Goal: Task Accomplishment & Management: Use online tool/utility

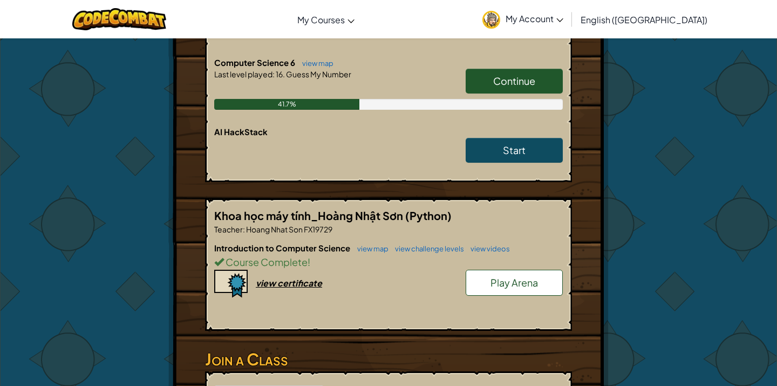
scroll to position [1044, 0]
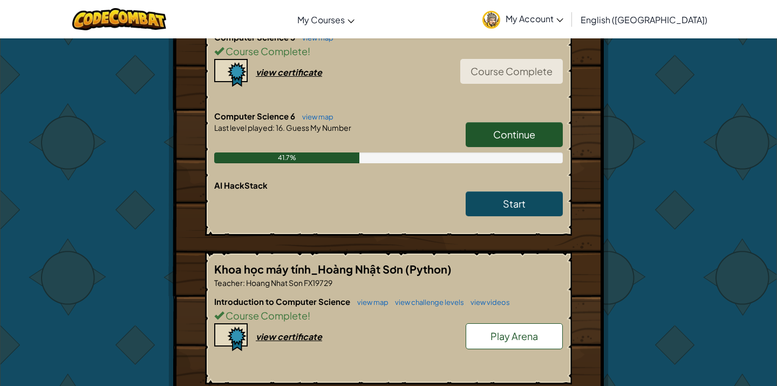
click at [524, 125] on link "Continue" at bounding box center [514, 134] width 97 height 25
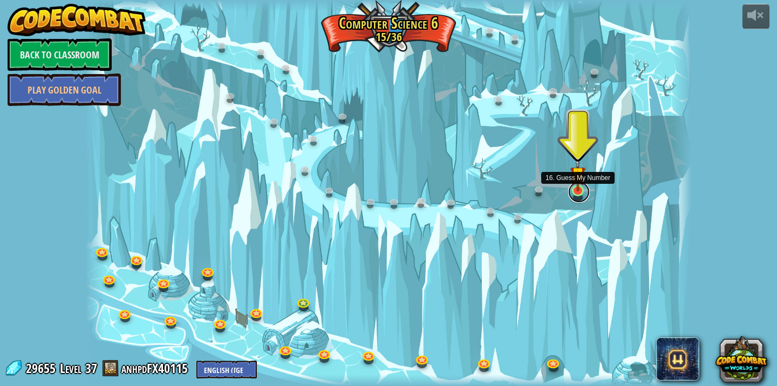
click at [576, 198] on link at bounding box center [580, 192] width 22 height 22
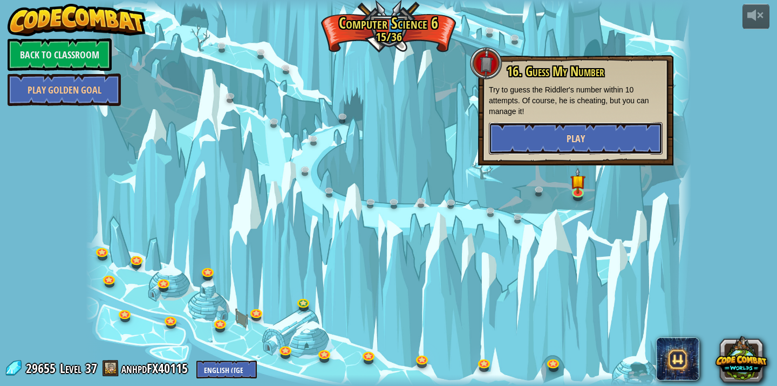
click at [549, 147] on button "Play" at bounding box center [576, 138] width 174 height 32
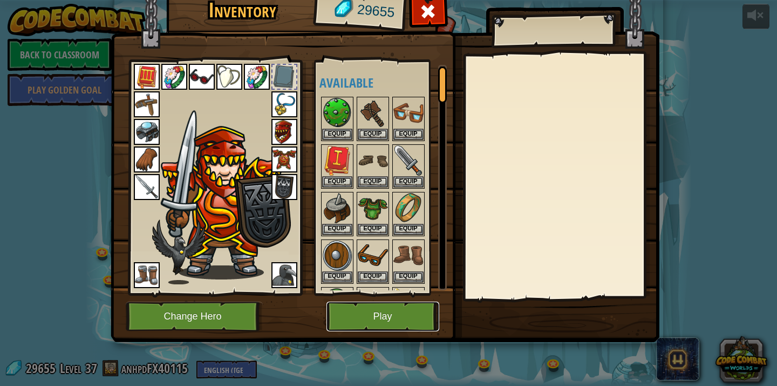
click at [389, 310] on button "Play" at bounding box center [383, 316] width 113 height 30
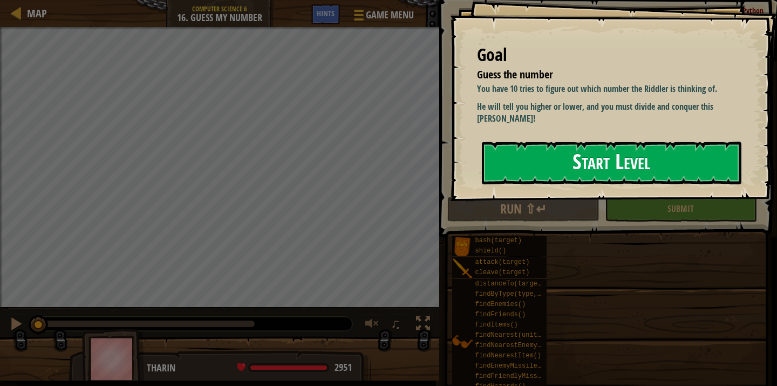
click at [631, 182] on button "Start Level" at bounding box center [612, 162] width 260 height 43
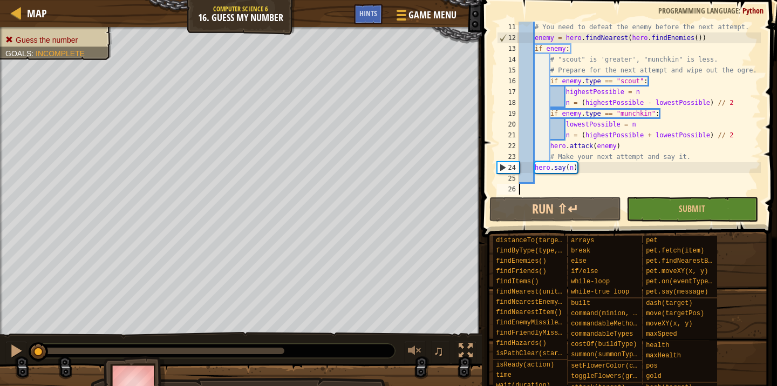
scroll to position [130, 0]
click at [572, 215] on button "Run ⇧↵" at bounding box center [556, 209] width 132 height 25
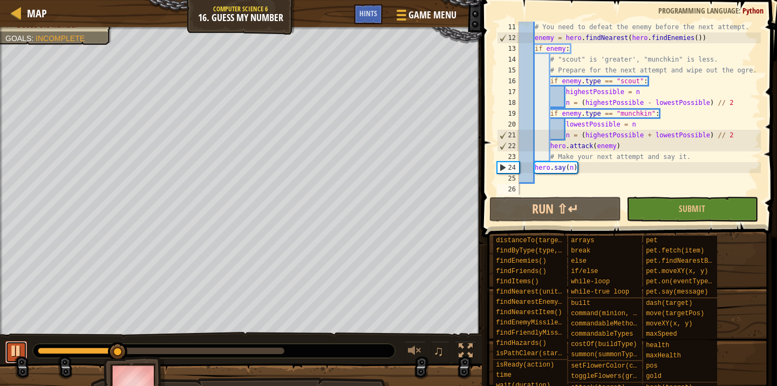
click at [13, 343] on div at bounding box center [16, 350] width 14 height 14
click at [653, 134] on div "# You need to defeat the enemy before the next attempt. enemy = hero . findNear…" at bounding box center [639, 119] width 244 height 194
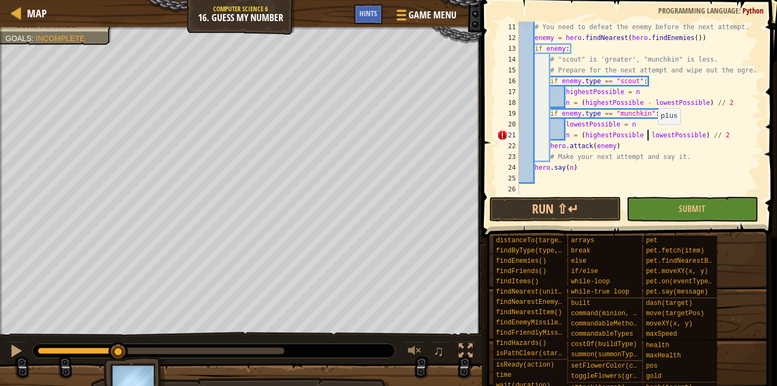
scroll to position [5, 11]
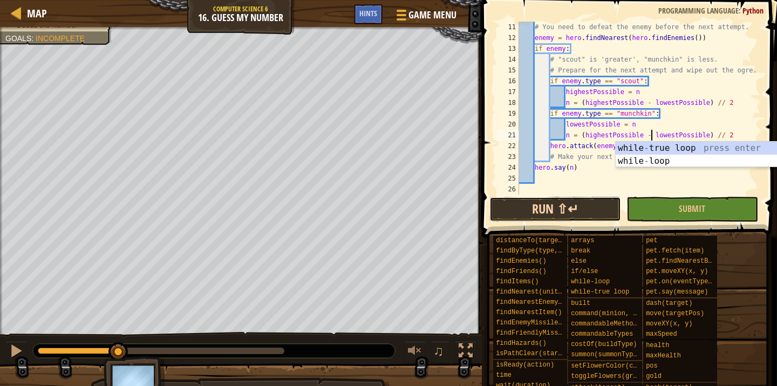
click at [584, 212] on button "Run ⇧↵" at bounding box center [556, 209] width 132 height 25
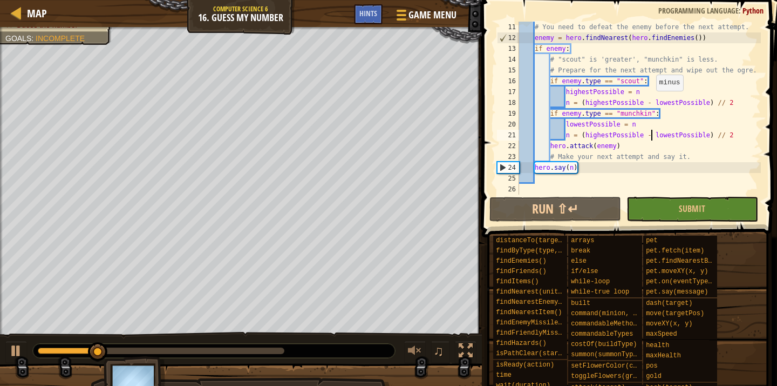
click at [651, 101] on div "# You need to defeat the enemy before the next attempt. enemy = hero . findNear…" at bounding box center [639, 119] width 244 height 194
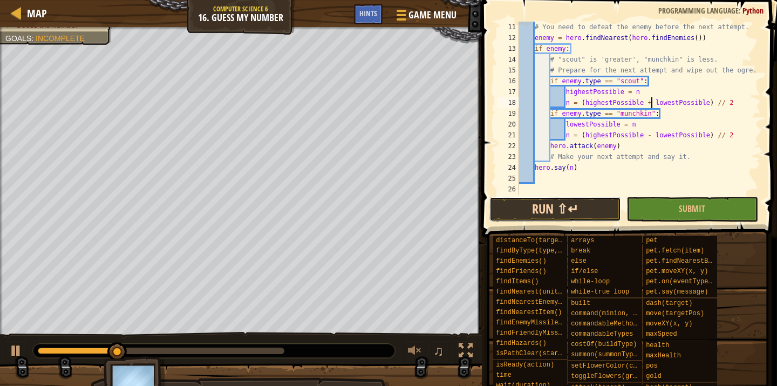
click at [558, 219] on button "Run ⇧↵" at bounding box center [556, 209] width 132 height 25
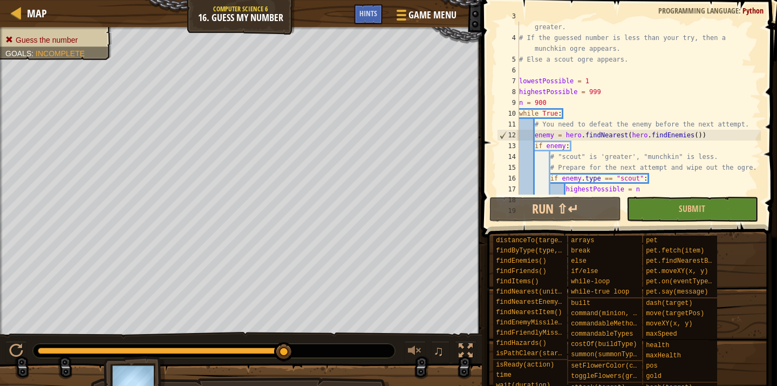
scroll to position [32, 0]
click at [501, 211] on button "Run ⇧↵" at bounding box center [556, 209] width 132 height 25
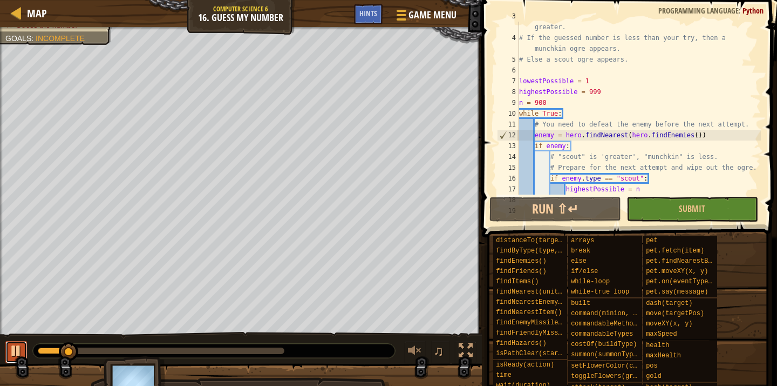
click at [17, 347] on div at bounding box center [16, 350] width 14 height 14
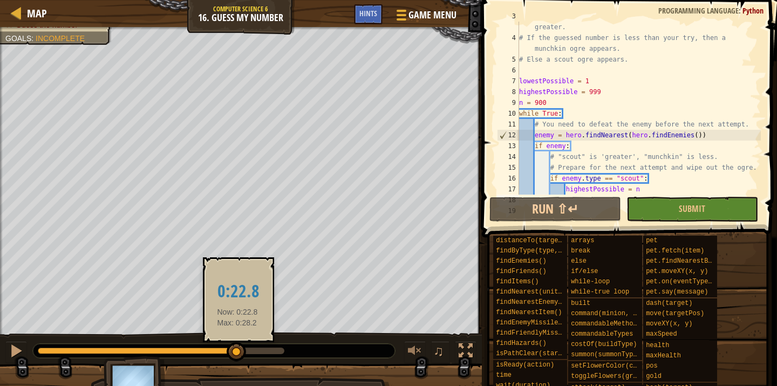
drag, startPoint x: 228, startPoint y: 351, endPoint x: 238, endPoint y: 352, distance: 9.2
click at [238, 352] on div at bounding box center [161, 350] width 247 height 6
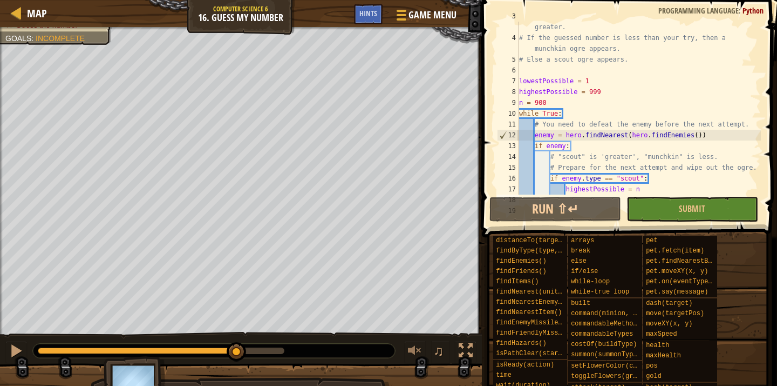
click at [551, 102] on div "# For each attempt Riddler will say if the number is less or greater. # If the …" at bounding box center [639, 113] width 244 height 205
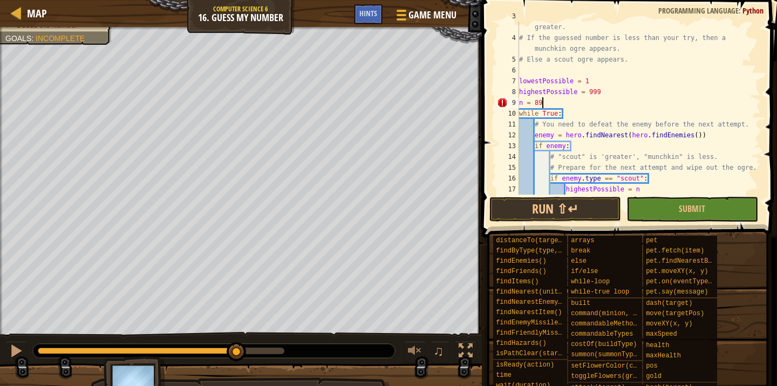
scroll to position [5, 2]
click at [539, 203] on button "Run ⇧↵" at bounding box center [556, 209] width 132 height 25
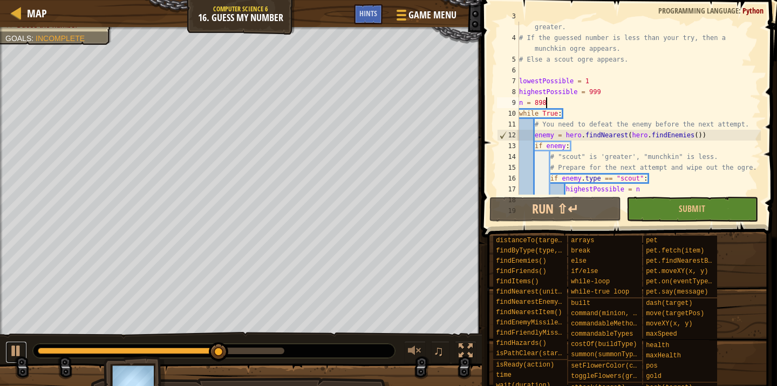
drag, startPoint x: 14, startPoint y: 356, endPoint x: 35, endPoint y: 350, distance: 22.0
click at [14, 356] on div at bounding box center [16, 350] width 14 height 14
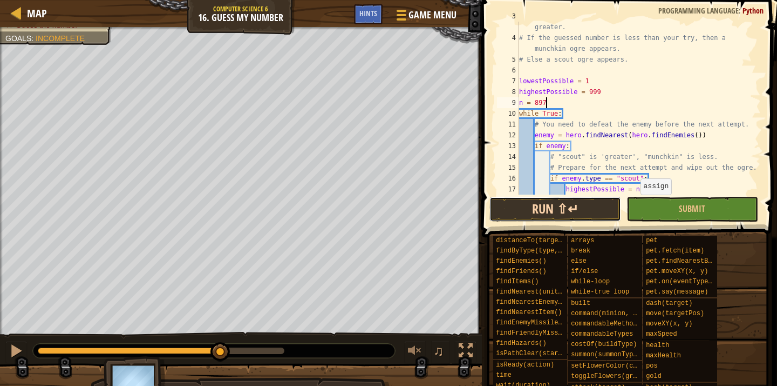
click at [591, 210] on button "Run ⇧↵" at bounding box center [556, 209] width 132 height 25
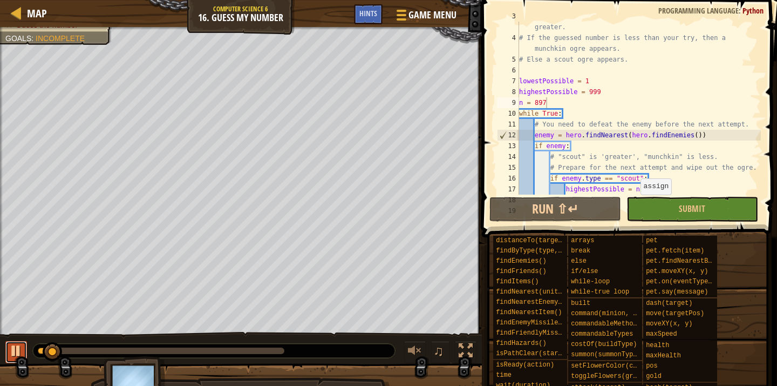
click at [22, 353] on div at bounding box center [16, 350] width 14 height 14
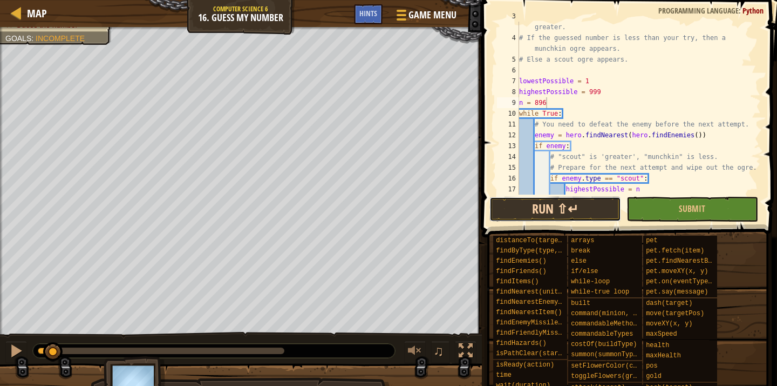
click at [525, 213] on button "Run ⇧↵" at bounding box center [556, 209] width 132 height 25
click at [547, 209] on button "Run ⇧↵" at bounding box center [556, 209] width 132 height 25
click at [554, 206] on button "Run ⇧↵" at bounding box center [556, 209] width 132 height 25
click at [552, 205] on button "Run ⇧↵" at bounding box center [556, 209] width 132 height 25
click at [525, 206] on button "Run ⇧↵" at bounding box center [556, 209] width 132 height 25
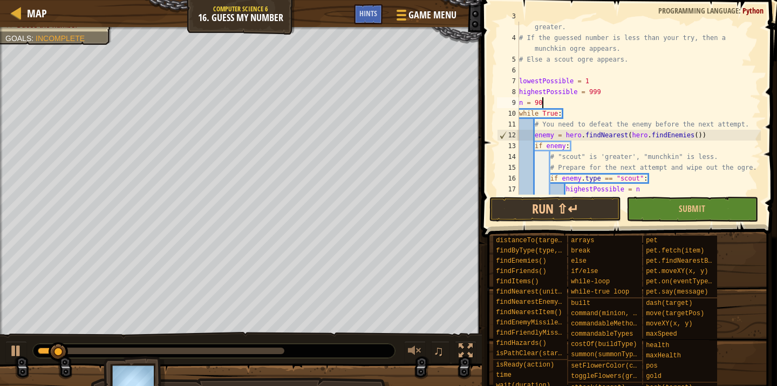
type textarea "n = 900"
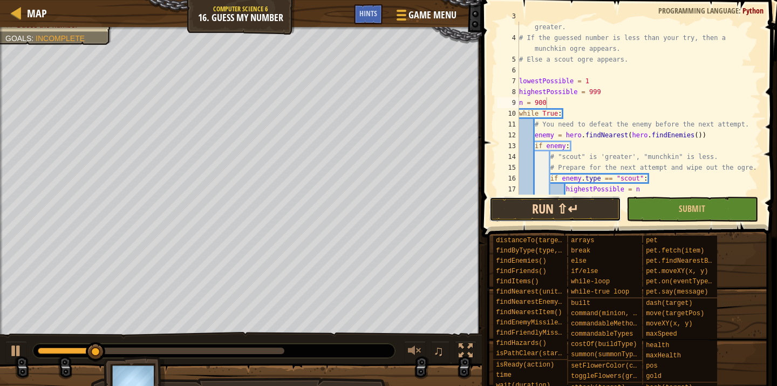
click at [575, 201] on button "Run ⇧↵" at bounding box center [556, 209] width 132 height 25
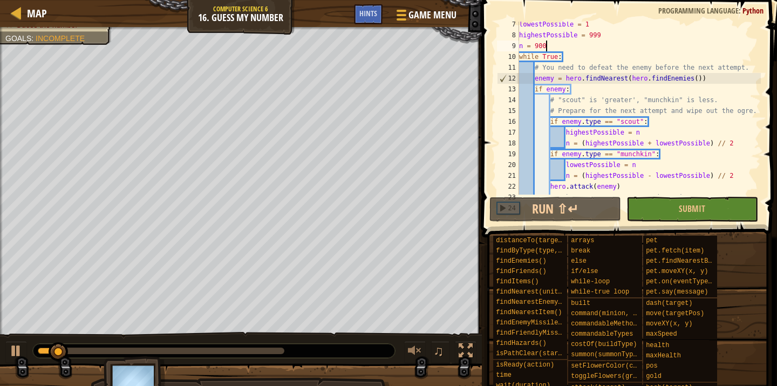
scroll to position [89, 0]
click at [24, 355] on button at bounding box center [16, 352] width 22 height 22
click at [572, 142] on div "lowestPossible = 1 highestPossible = 999 n = 900 while True : # You need to def…" at bounding box center [639, 116] width 244 height 194
click at [670, 129] on div "lowestPossible = 1 highestPossible = 999 n = 900 while True : # You need to def…" at bounding box center [639, 116] width 244 height 194
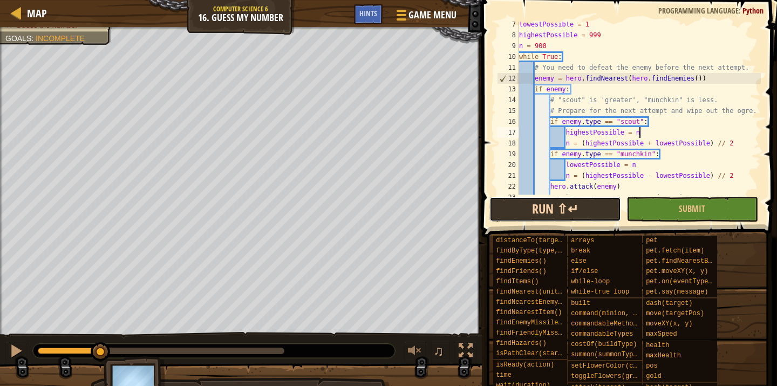
click at [546, 208] on button "Run ⇧↵" at bounding box center [556, 209] width 132 height 25
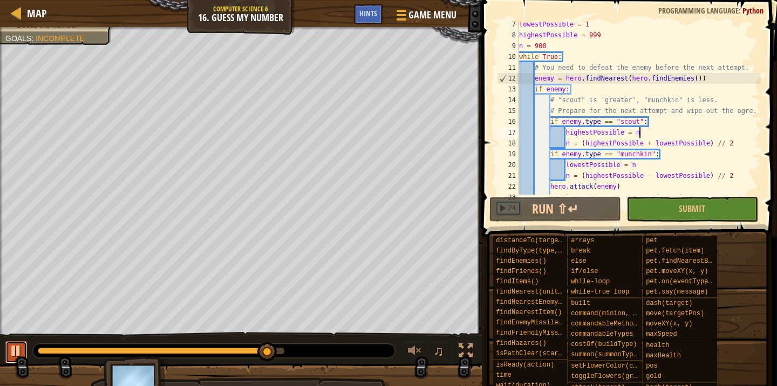
click at [15, 356] on div at bounding box center [16, 350] width 14 height 14
click at [549, 44] on div "lowestPossible = 1 highestPossible = 999 n = 900 while True : # You need to def…" at bounding box center [639, 116] width 244 height 194
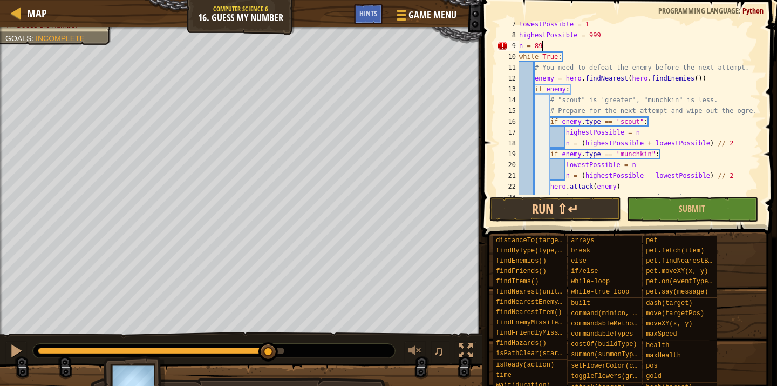
scroll to position [5, 2]
click at [542, 214] on button "Run ⇧↵" at bounding box center [556, 209] width 132 height 25
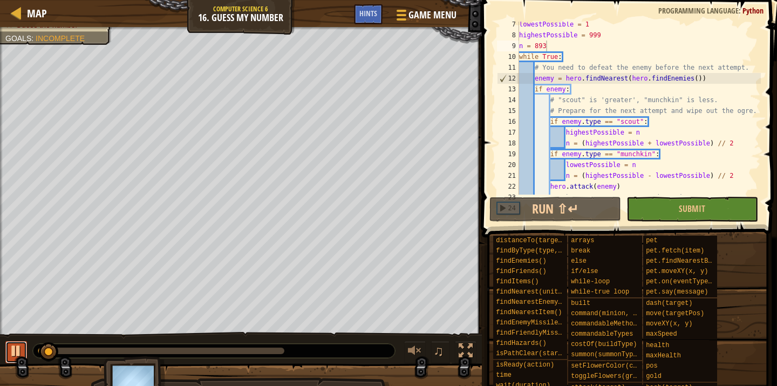
click at [7, 351] on button at bounding box center [16, 352] width 22 height 22
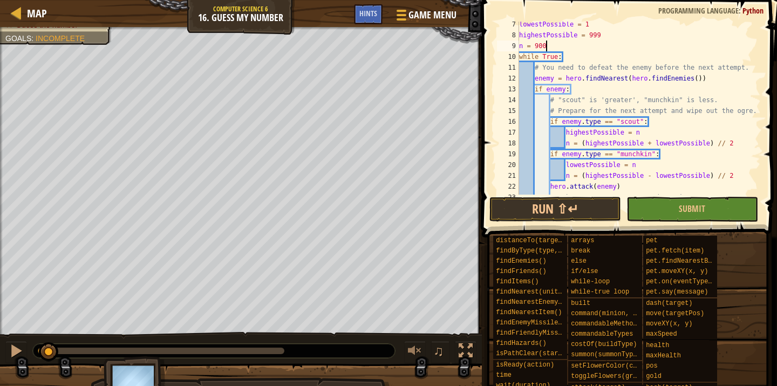
scroll to position [130, 0]
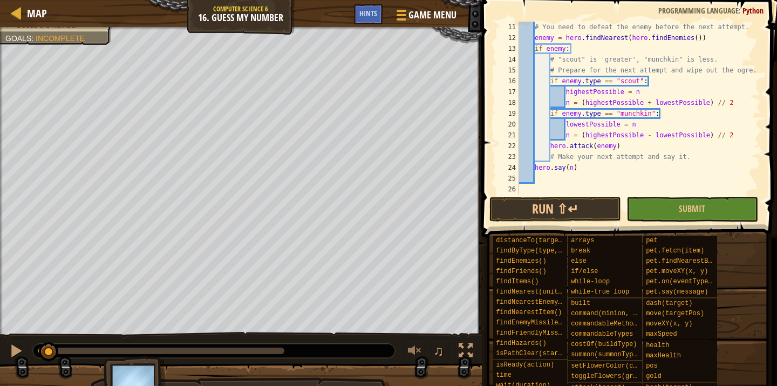
click at [633, 131] on div "# You need to defeat the enemy before the next attempt. enemy = hero . findNear…" at bounding box center [639, 119] width 244 height 194
click at [645, 131] on div "# You need to defeat the enemy before the next attempt. enemy = hero . findNear…" at bounding box center [639, 119] width 244 height 194
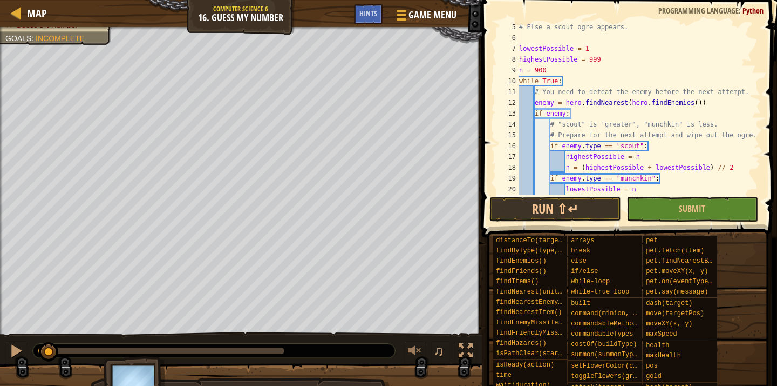
scroll to position [81, 0]
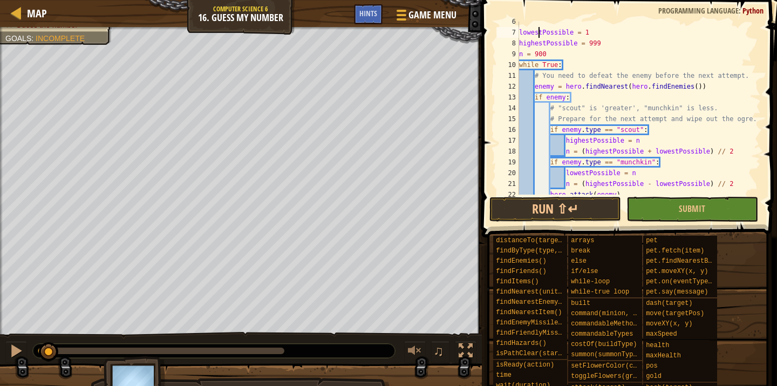
click at [538, 31] on div "lowestPossible = 1 highestPossible = 999 n = 900 while True : # You need to def…" at bounding box center [639, 113] width 244 height 194
click at [542, 43] on div "lowestPossible = 1 highestPossible = 999 n = 900 while True : # You need to def…" at bounding box center [639, 113] width 244 height 194
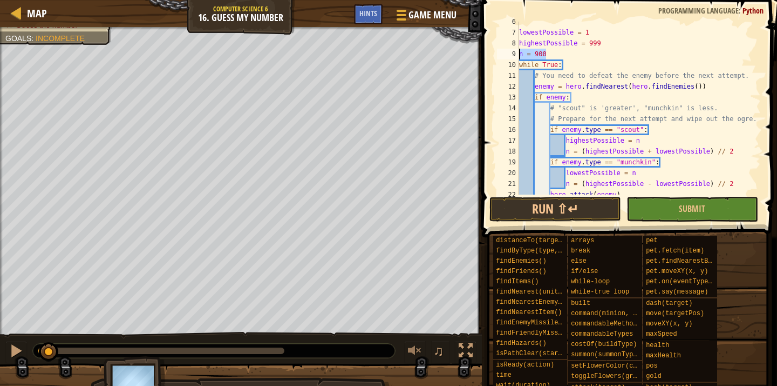
drag, startPoint x: 550, startPoint y: 55, endPoint x: 518, endPoint y: 55, distance: 32.4
click at [517, 55] on div "highestPossible = 999 6 7 8 9 10 11 12 13 14 15 16 17 18 19 20 21 22 23 lowestP…" at bounding box center [628, 108] width 266 height 173
click at [563, 48] on div "lowestPossible = 1 highestPossible = 999 n = 900 while True : # You need to def…" at bounding box center [639, 113] width 244 height 194
click at [539, 30] on div "lowestPossible = 1 highestPossible = 999 n = 900 while True : # You need to def…" at bounding box center [639, 113] width 244 height 194
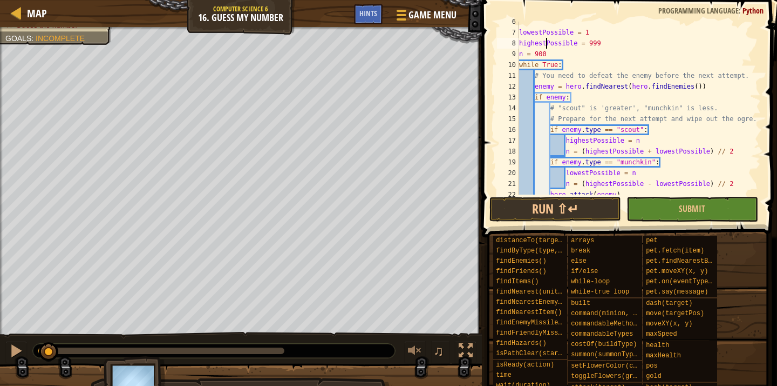
click at [545, 45] on div "lowestPossible = 1 highestPossible = 999 n = 900 while True : # You need to def…" at bounding box center [639, 113] width 244 height 194
click at [602, 151] on div "lowestPossible = 1 highestPossible = 999 n = 900 while True : # You need to def…" at bounding box center [639, 113] width 244 height 194
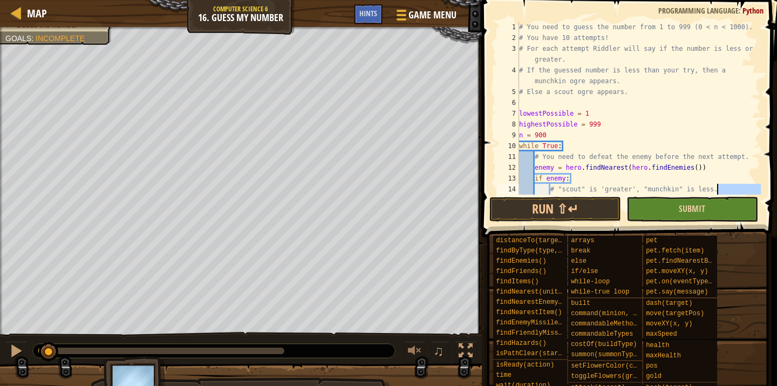
scroll to position [130, 0]
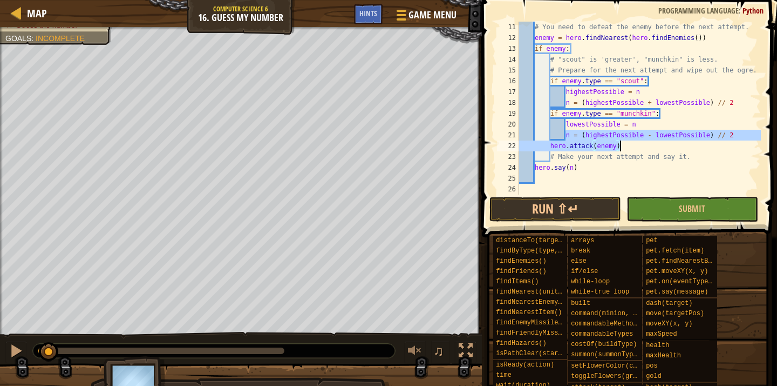
drag, startPoint x: 567, startPoint y: 133, endPoint x: 736, endPoint y: 146, distance: 169.5
click at [736, 146] on div "# You need to defeat the enemy before the next attempt. enemy = hero . findNear…" at bounding box center [639, 119] width 244 height 194
click at [677, 141] on div "# You need to defeat the enemy before the next attempt. enemy = hero . findNear…" at bounding box center [639, 119] width 244 height 194
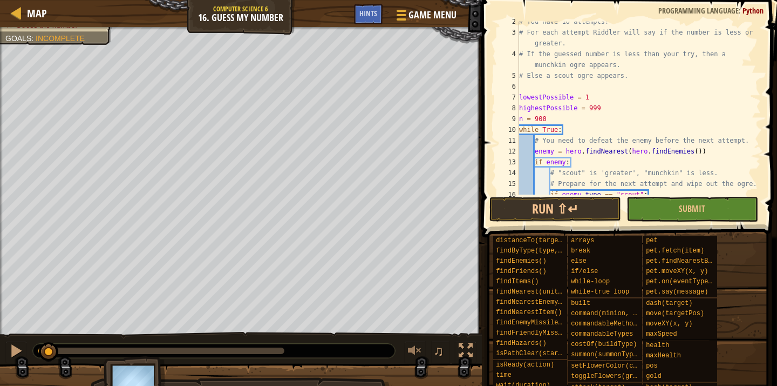
scroll to position [0, 0]
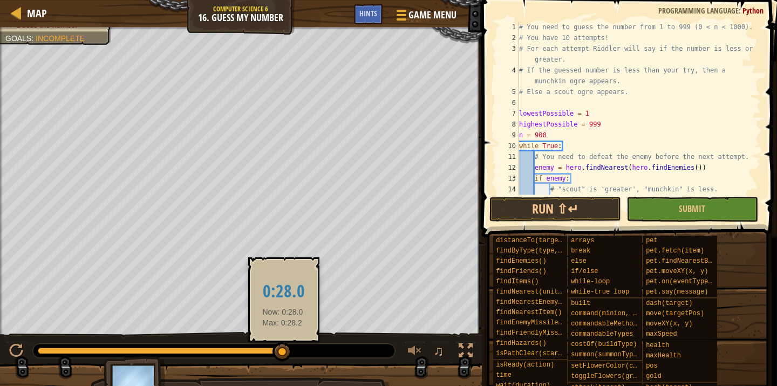
drag, startPoint x: 58, startPoint y: 349, endPoint x: 252, endPoint y: 341, distance: 194.0
click at [252, 0] on body "Map Computer Science 6 16. Guess My Number Game Menu Done Hints 1 ההההההההההההה…" at bounding box center [388, 0] width 777 height 0
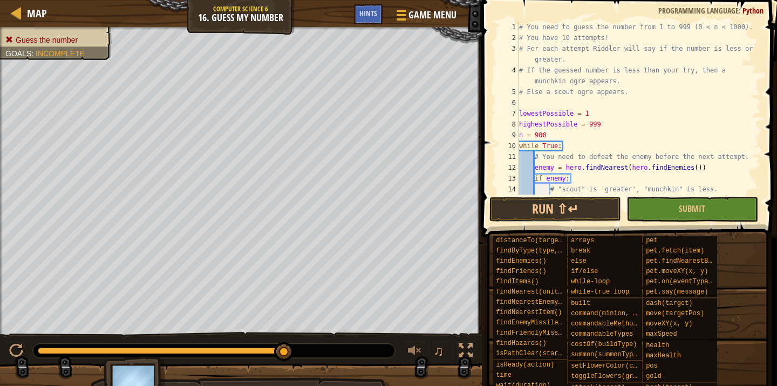
drag, startPoint x: 255, startPoint y: 347, endPoint x: 310, endPoint y: 354, distance: 55.5
click at [310, 354] on div at bounding box center [214, 350] width 362 height 14
drag, startPoint x: 562, startPoint y: 37, endPoint x: 607, endPoint y: 39, distance: 45.9
click at [607, 38] on div "# You need to guess the number from 1 to 999 (0 < n < 1000). # You have 10 atte…" at bounding box center [639, 119] width 244 height 194
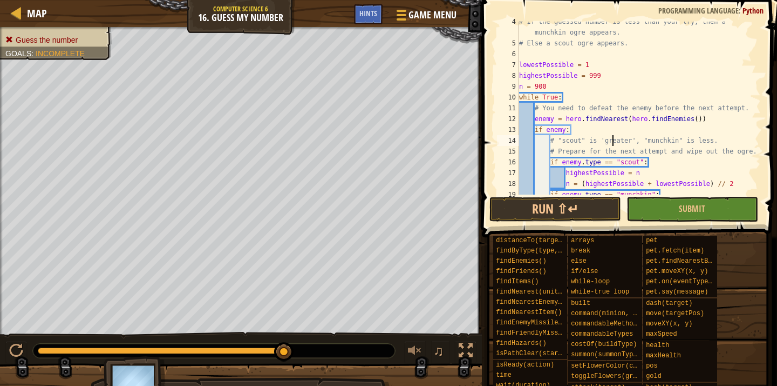
click at [614, 139] on div "# If the guessed number is less than your try, then a munchkin ogre appears. # …" at bounding box center [639, 118] width 244 height 205
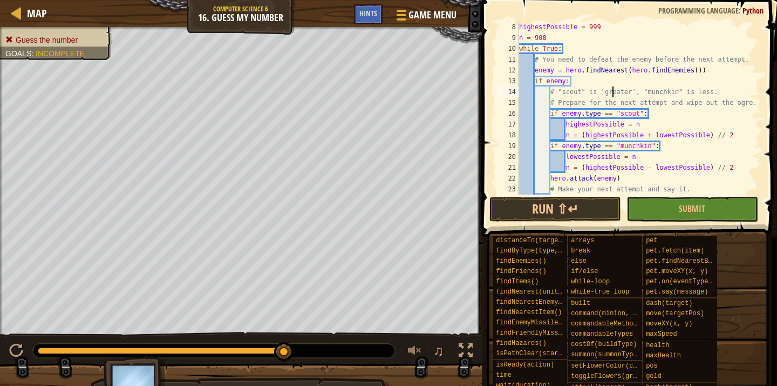
scroll to position [113, 0]
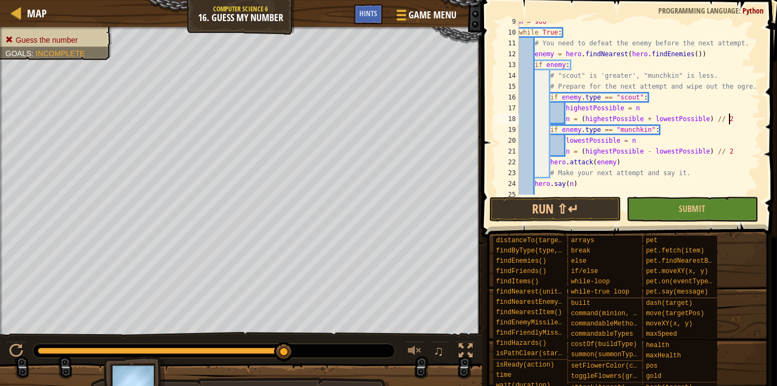
click at [730, 116] on div "n = 900 while True : # You need to defeat the enemy before the next attempt. en…" at bounding box center [639, 113] width 244 height 194
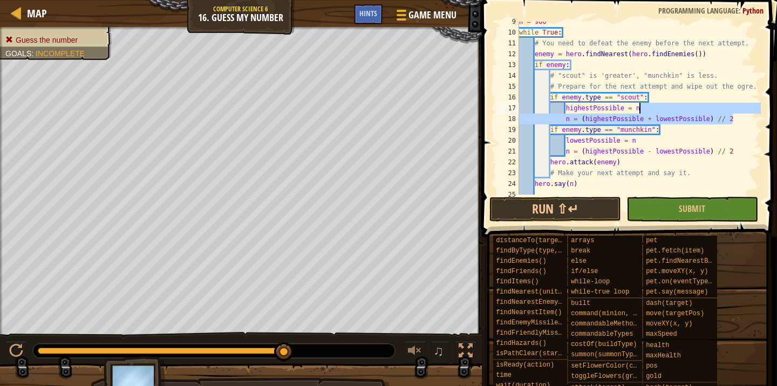
drag, startPoint x: 736, startPoint y: 117, endPoint x: 646, endPoint y: 105, distance: 91.6
click at [647, 106] on div "n = 900 while True : # You need to defeat the enemy before the next attempt. en…" at bounding box center [639, 113] width 244 height 194
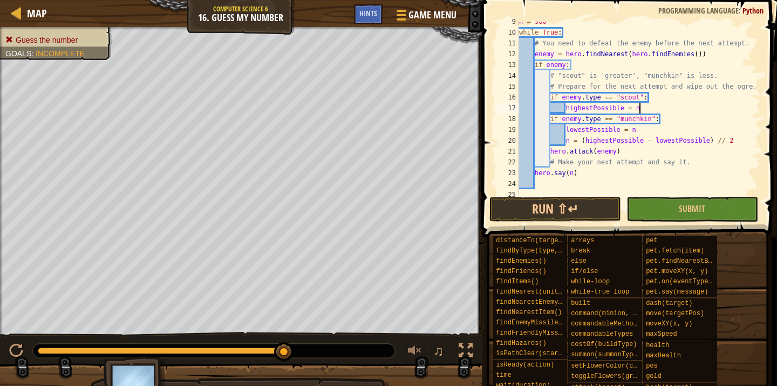
click at [650, 107] on div "n = 900 while True : # You need to defeat the enemy before the next attempt. en…" at bounding box center [639, 113] width 244 height 194
click at [643, 131] on div "n = 900 while True : # You need to defeat the enemy before the next attempt. en…" at bounding box center [639, 113] width 244 height 194
click at [632, 125] on div "n = 900 while True : # You need to defeat the enemy before the next attempt. en…" at bounding box center [639, 113] width 244 height 194
click at [632, 122] on div "n = 900 while True : # You need to defeat the enemy before the next attempt. en…" at bounding box center [639, 113] width 244 height 194
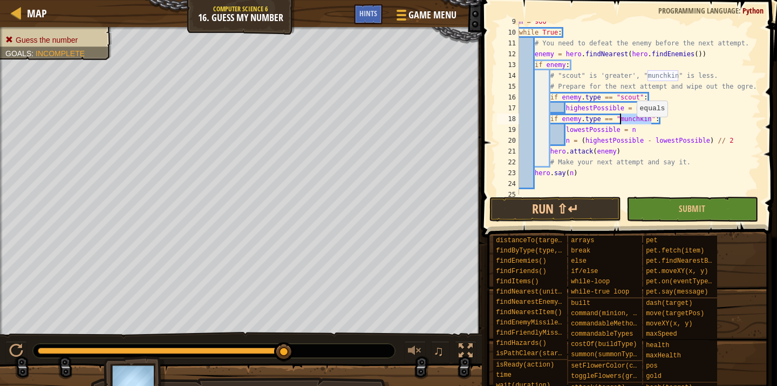
click at [632, 122] on div "n = 900 while True : # You need to defeat the enemy before the next attempt. en…" at bounding box center [639, 113] width 244 height 194
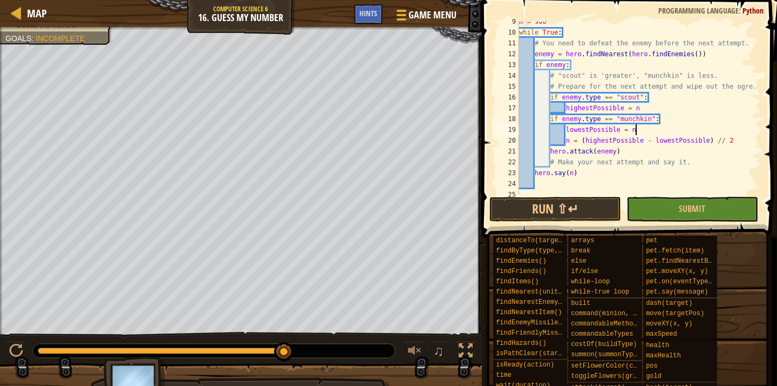
drag, startPoint x: 83, startPoint y: 38, endPoint x: 639, endPoint y: 133, distance: 563.7
click at [639, 133] on div "n = 900 while True : # You need to defeat the enemy before the next attempt. en…" at bounding box center [639, 113] width 244 height 194
click at [636, 127] on div "n = 900 while True : # You need to defeat the enemy before the next attempt. en…" at bounding box center [639, 113] width 244 height 194
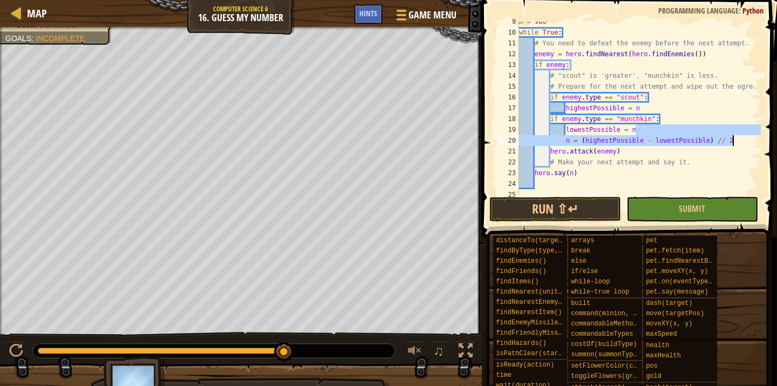
click at [735, 141] on div "n = 900 while True : # You need to defeat the enemy before the next attempt. en…" at bounding box center [639, 113] width 244 height 194
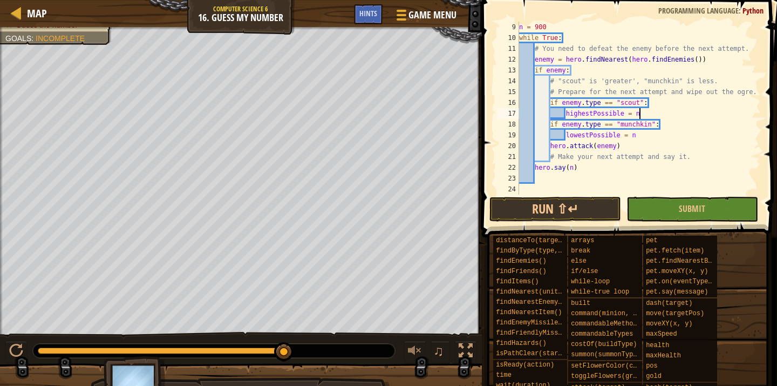
click at [678, 114] on div "n = 900 while True : # You need to defeat the enemy before the next attempt. en…" at bounding box center [639, 119] width 244 height 194
click at [580, 168] on div "n = 900 while True : # You need to defeat the enemy before the next attempt. en…" at bounding box center [639, 119] width 244 height 194
click at [579, 165] on div "n = 900 while True : # You need to defeat the enemy before the next attempt. en…" at bounding box center [639, 119] width 244 height 194
click at [535, 165] on div "n = 900 while True : # You need to defeat the enemy before the next attempt. en…" at bounding box center [639, 119] width 244 height 194
type textarea "hero.say(n)"
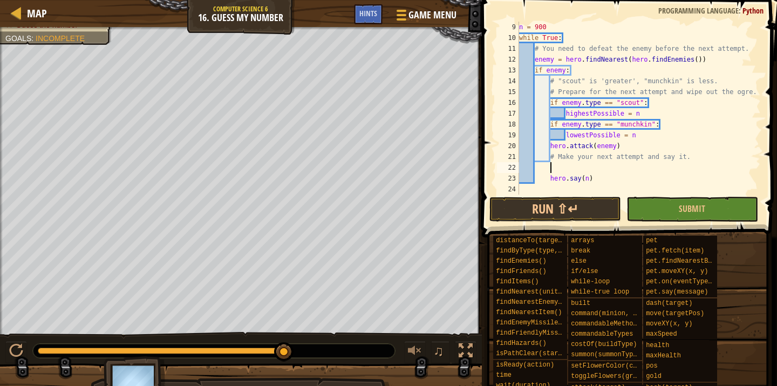
scroll to position [0, 1]
click at [557, 167] on div "n = 900 while True : # You need to defeat the enemy before the next attempt. en…" at bounding box center [639, 119] width 244 height 194
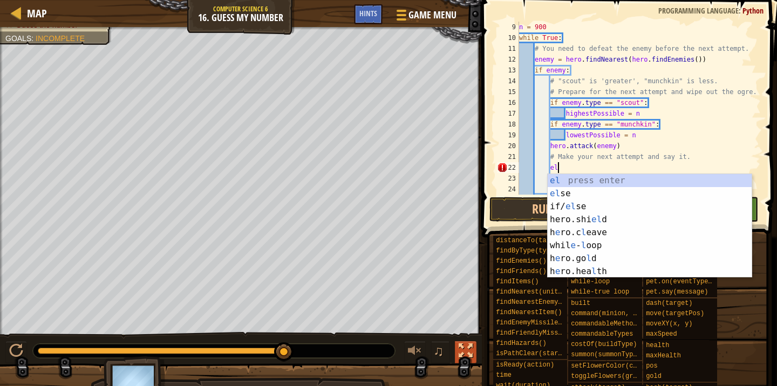
scroll to position [5, 3]
type textarea "e"
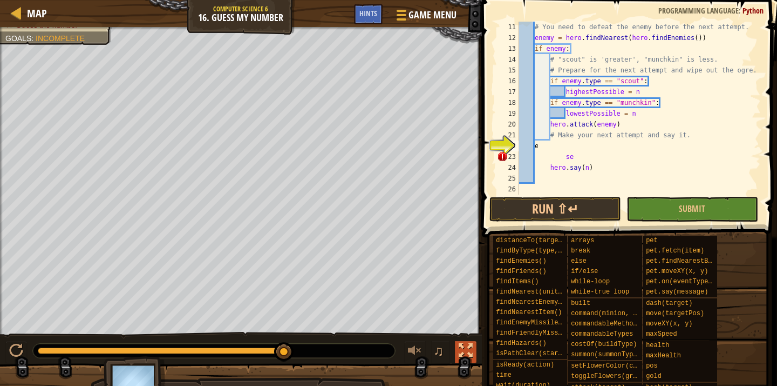
scroll to position [0, 1]
click at [575, 159] on div "# You need to defeat the enemy before the next attempt. enemy = hero . findNear…" at bounding box center [639, 119] width 244 height 194
type textarea "s"
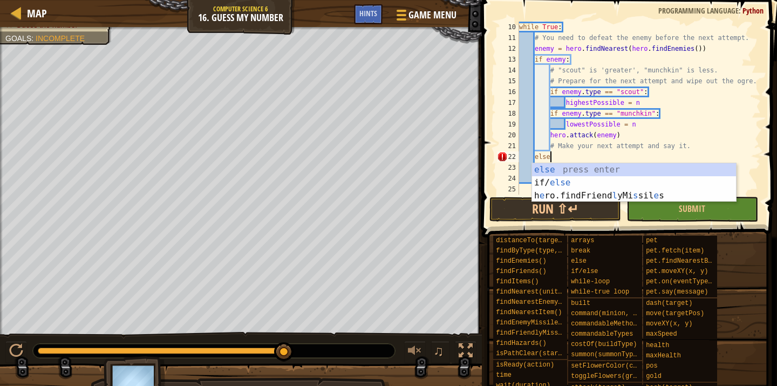
scroll to position [5, 2]
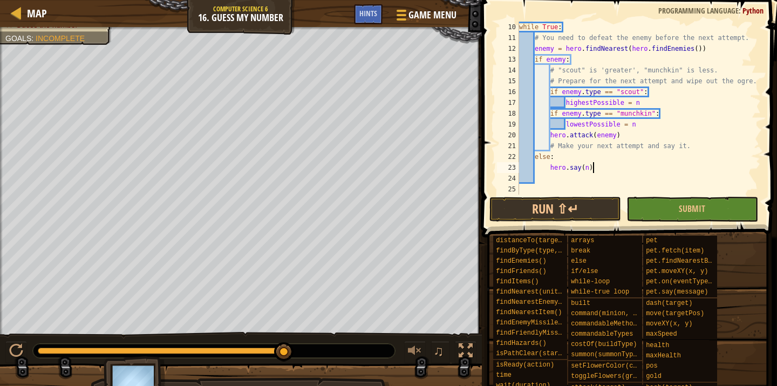
click at [606, 165] on div "while True : # You need to defeat the enemy before the next attempt. enemy = he…" at bounding box center [639, 119] width 244 height 194
click at [563, 157] on div "while True : # You need to defeat the enemy before the next attempt. enemy = he…" at bounding box center [639, 119] width 244 height 194
type textarea "else:"
click at [557, 156] on div "while True : # You need to defeat the enemy before the next attempt. enemy = he…" at bounding box center [639, 119] width 244 height 194
click at [587, 180] on div "while True : # You need to defeat the enemy before the next attempt. enemy = he…" at bounding box center [639, 119] width 244 height 194
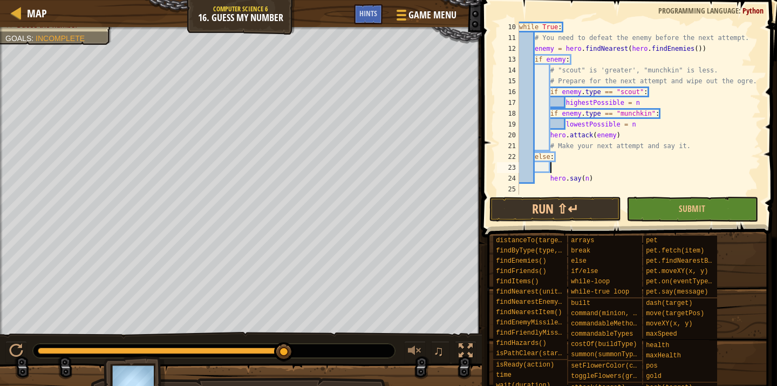
type textarea "hero.say(n)"
click at [587, 180] on div "while True : # You need to defeat the enemy before the next attempt. enemy = he…" at bounding box center [639, 119] width 244 height 194
type textarea "hero.say(n)"
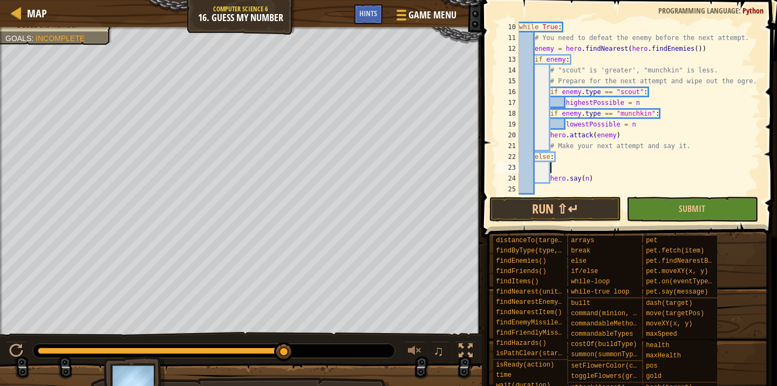
type textarea "hero.say(n)"
click at [551, 165] on div "while True : # You need to defeat the enemy before the next attempt. enemy = he…" at bounding box center [639, 119] width 244 height 194
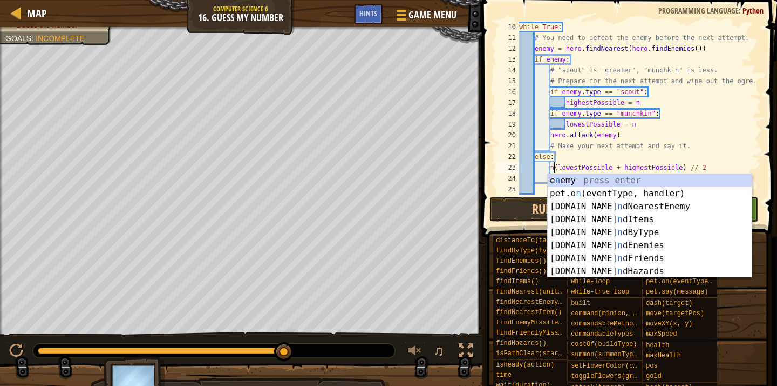
scroll to position [5, 3]
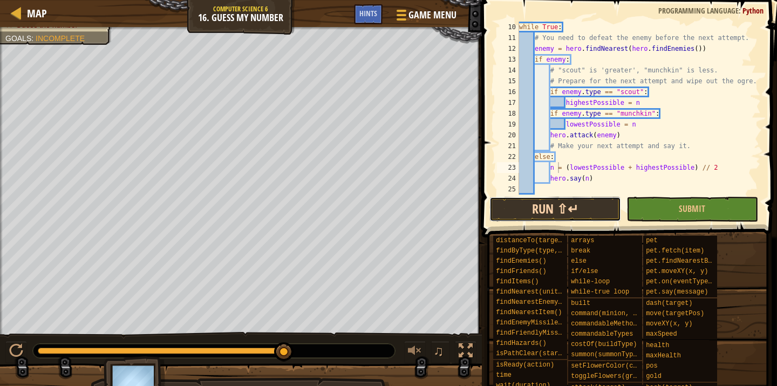
click at [563, 209] on button "Run ⇧↵" at bounding box center [556, 209] width 132 height 25
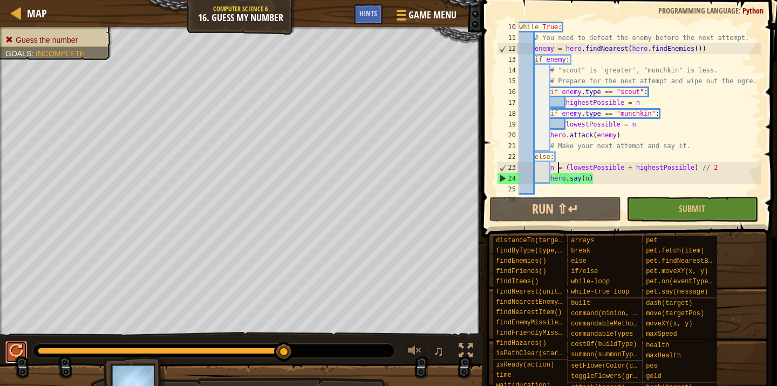
click at [12, 346] on div at bounding box center [16, 350] width 14 height 14
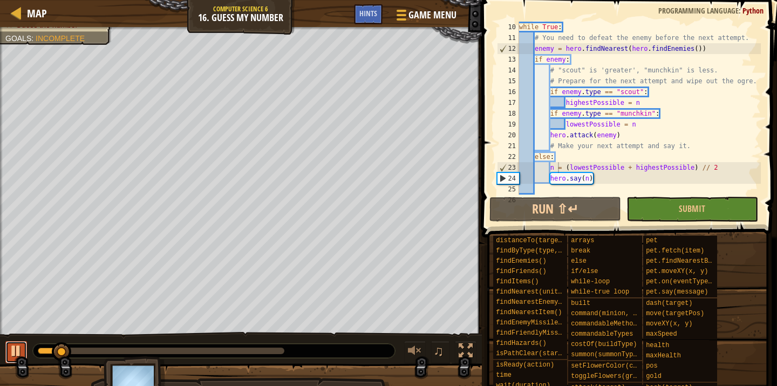
click at [17, 344] on div at bounding box center [16, 350] width 14 height 14
click at [596, 179] on div "while True : # You need to defeat the enemy before the next attempt. enemy = he…" at bounding box center [639, 119] width 244 height 194
type textarea "hero.say(n)"
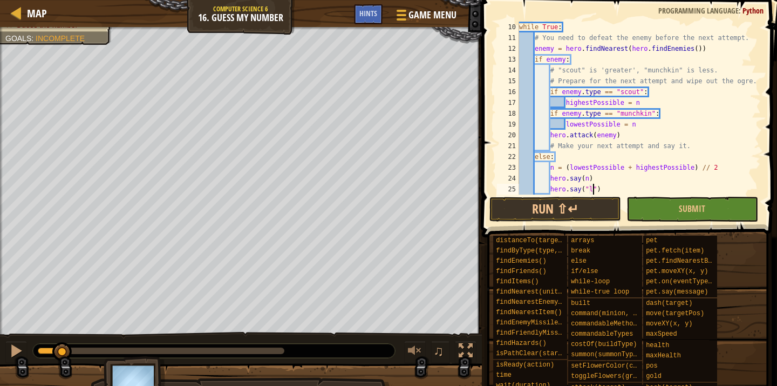
scroll to position [5, 6]
click at [599, 188] on div "while True : # You need to defeat the enemy before the next attempt. enemy = he…" at bounding box center [639, 119] width 244 height 194
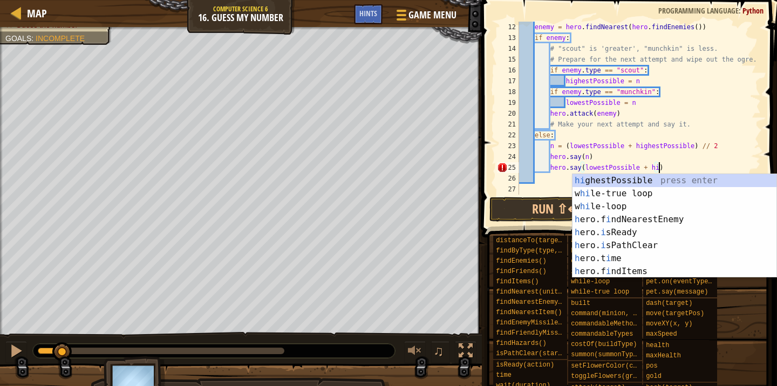
scroll to position [5, 11]
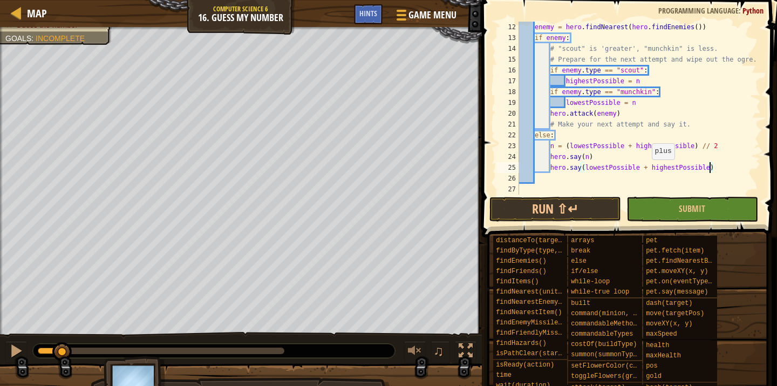
click at [647, 170] on div "enemy = hero . findNearest ( hero . findEnemies ( )) if enemy : # "scout" is 'g…" at bounding box center [639, 119] width 244 height 194
click at [644, 166] on div "enemy = hero . findNearest ( hero . findEnemies ( )) if enemy : # "scout" is 'g…" at bounding box center [639, 119] width 244 height 194
click at [648, 166] on div "enemy = hero . findNearest ( hero . findEnemies ( )) if enemy : # "scout" is 'g…" at bounding box center [639, 119] width 244 height 194
click at [640, 169] on div "enemy = hero . findNearest ( hero . findEnemies ( )) if enemy : # "scout" is 'g…" at bounding box center [639, 119] width 244 height 194
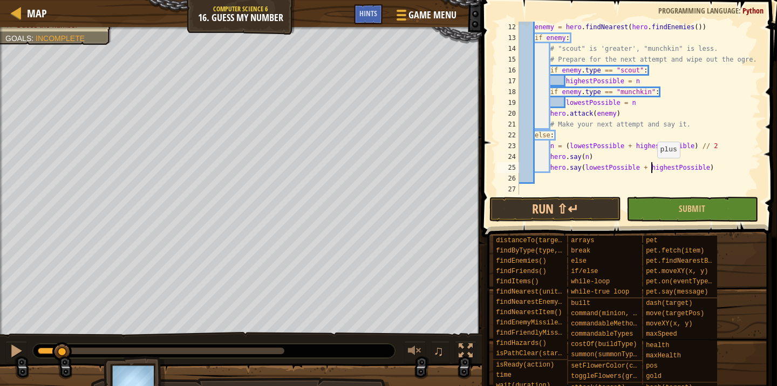
click at [653, 168] on div "enemy = hero . findNearest ( hero . findEnemies ( )) if enemy : # "scout" is 'g…" at bounding box center [639, 119] width 244 height 194
click at [577, 204] on button "Run ⇧↵" at bounding box center [556, 209] width 132 height 25
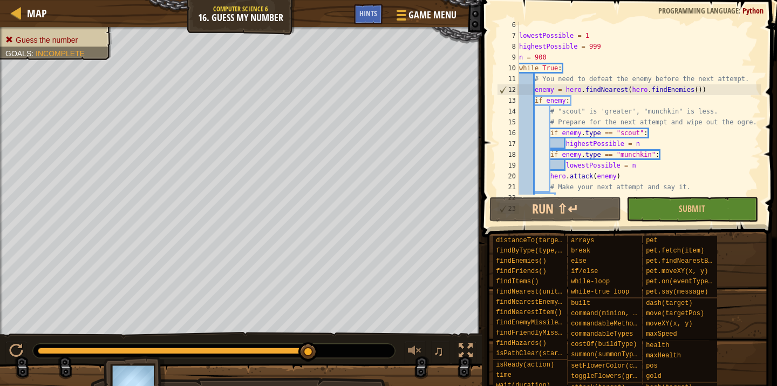
scroll to position [138, 0]
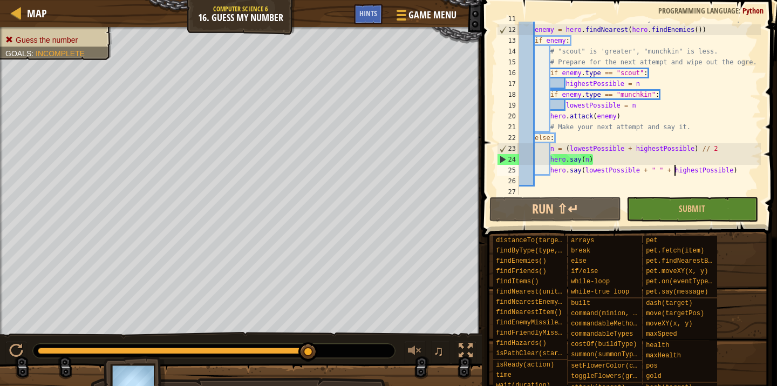
drag, startPoint x: 643, startPoint y: 134, endPoint x: 655, endPoint y: 130, distance: 13.1
click at [639, 132] on div "# You need to defeat the enemy before the next attempt. enemy = hero . findNear…" at bounding box center [639, 110] width 244 height 194
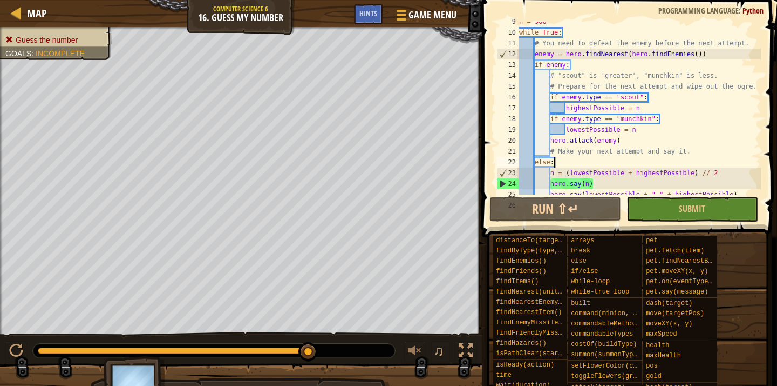
scroll to position [130, 0]
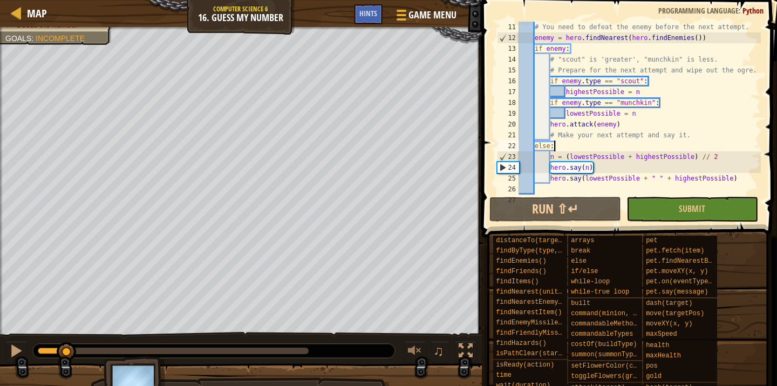
drag, startPoint x: 313, startPoint y: 348, endPoint x: 66, endPoint y: 337, distance: 246.4
click at [66, 337] on div "♫" at bounding box center [241, 348] width 482 height 32
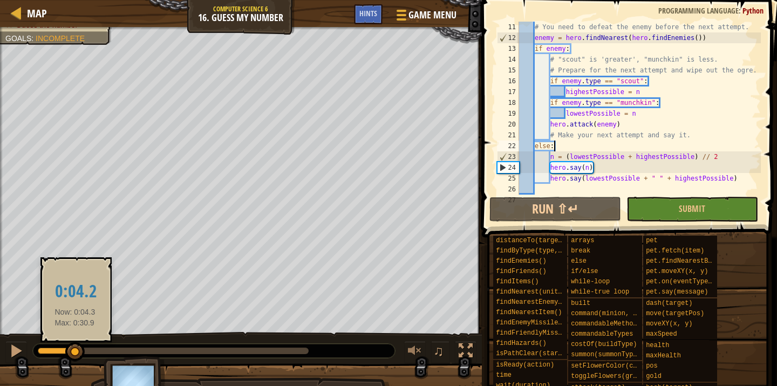
drag, startPoint x: 66, startPoint y: 351, endPoint x: 75, endPoint y: 351, distance: 8.6
click at [75, 351] on div at bounding box center [74, 351] width 19 height 19
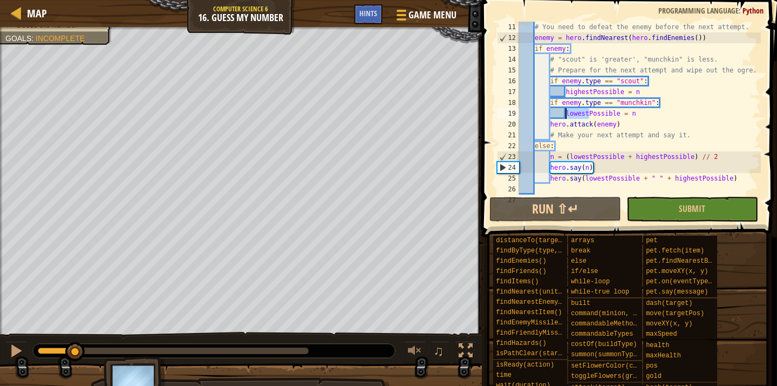
drag, startPoint x: 589, startPoint y: 113, endPoint x: 565, endPoint y: 117, distance: 24.5
click at [565, 117] on div "# You need to defeat the enemy before the next attempt. enemy = hero . findNear…" at bounding box center [639, 119] width 244 height 194
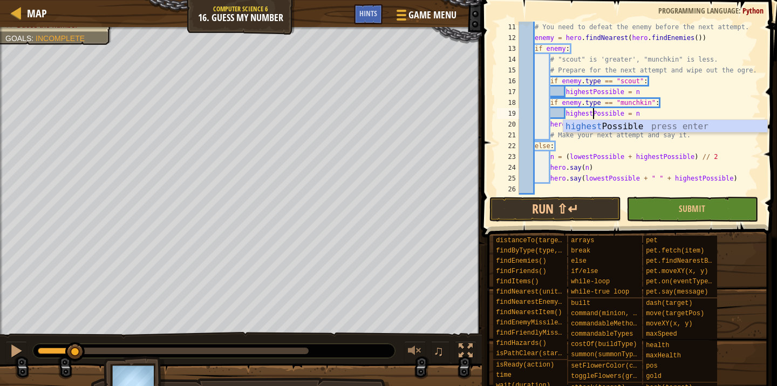
scroll to position [5, 6]
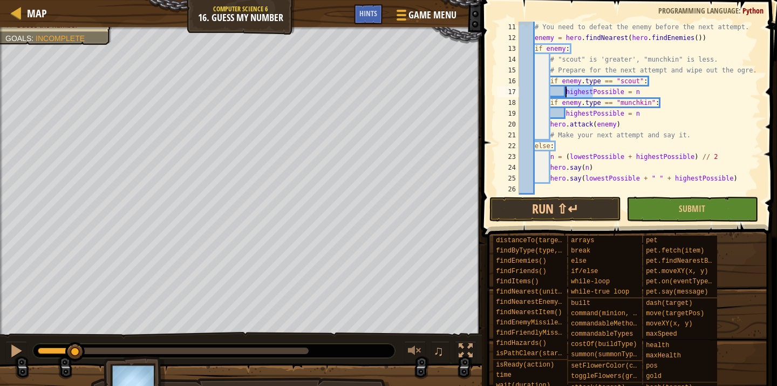
drag, startPoint x: 593, startPoint y: 91, endPoint x: 566, endPoint y: 91, distance: 27.0
click at [566, 91] on div "# You need to defeat the enemy before the next attempt. enemy = hero . findNear…" at bounding box center [639, 119] width 244 height 194
click at [631, 109] on div "lowest Possible press enter" at bounding box center [666, 117] width 204 height 39
click at [559, 208] on button "Run ⇧↵" at bounding box center [556, 209] width 132 height 25
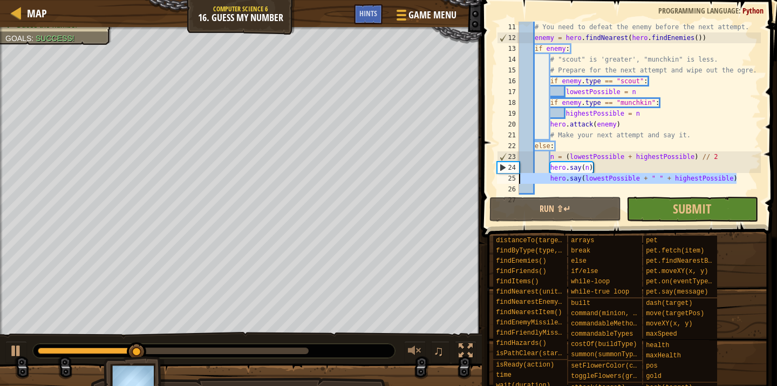
click at [424, 179] on div "Map Computer Science 6 16. Guess My Number Game Menu Done Hints 1 ההההההההההההה…" at bounding box center [388, 193] width 777 height 386
type textarea "hero.say(lowestPossible + " " + highestPossible)"
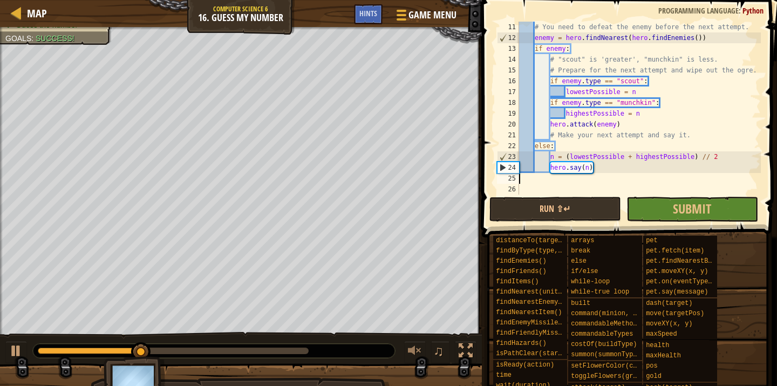
scroll to position [5, 0]
type textarea "hero.say(n)"
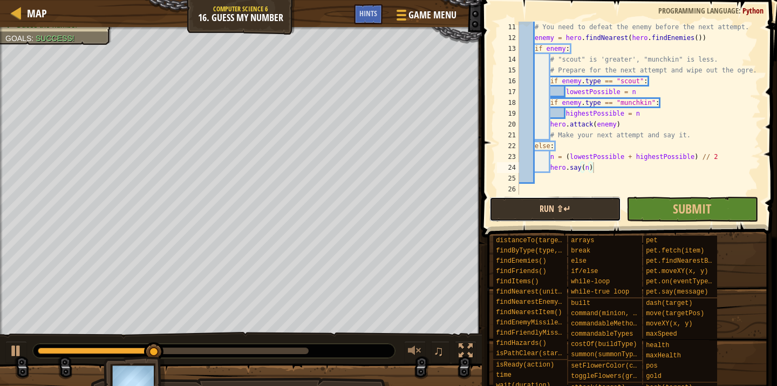
click at [559, 204] on button "Run ⇧↵" at bounding box center [556, 209] width 132 height 25
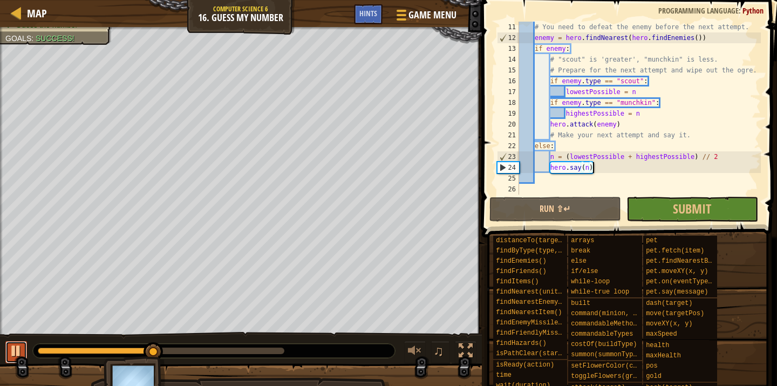
click at [9, 345] on div at bounding box center [16, 350] width 14 height 14
click at [708, 208] on span "Submit" at bounding box center [692, 208] width 38 height 17
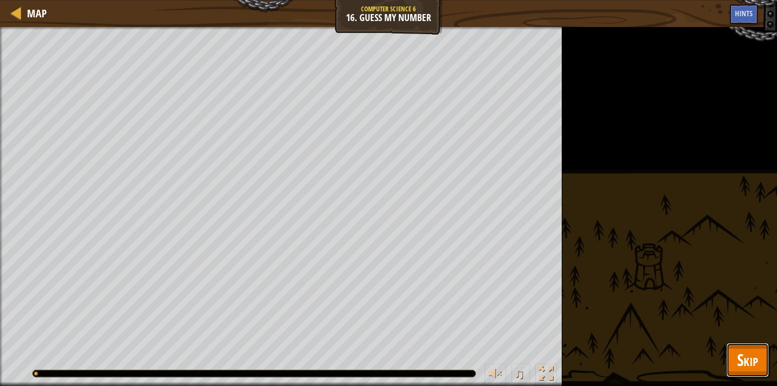
click at [743, 352] on span "Skip" at bounding box center [748, 359] width 21 height 22
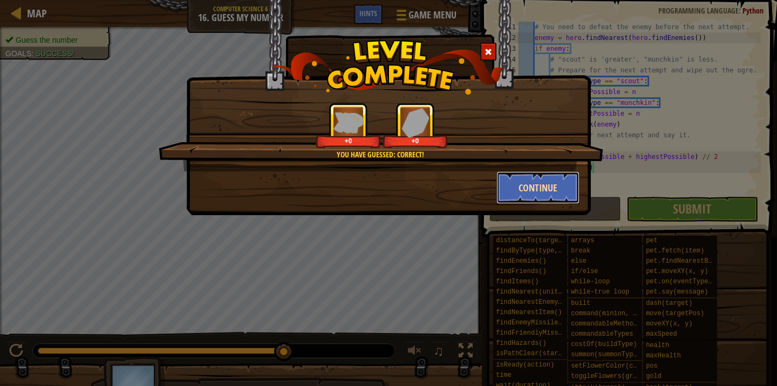
click at [526, 181] on button "Continue" at bounding box center [539, 187] width 84 height 32
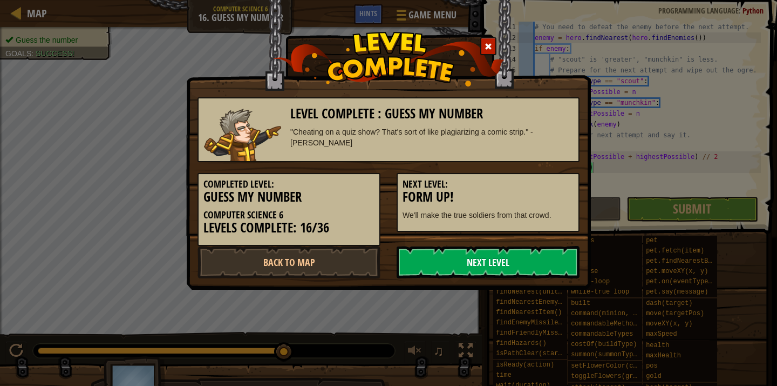
click at [549, 260] on link "Next Level" at bounding box center [488, 262] width 183 height 32
